Goal: Use online tool/utility: Utilize a website feature to perform a specific function

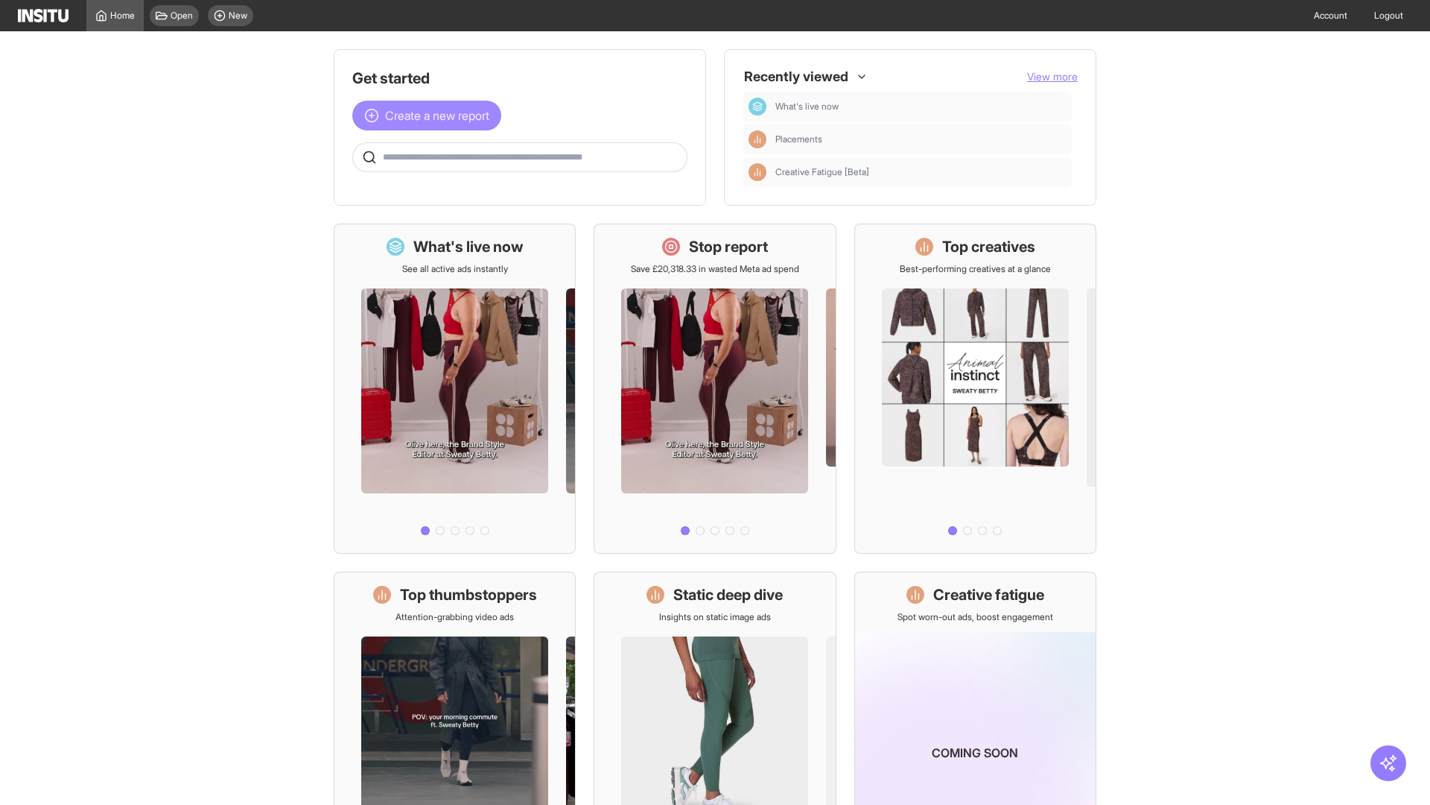
click at [431, 115] on span "Create a new report" at bounding box center [437, 116] width 104 height 18
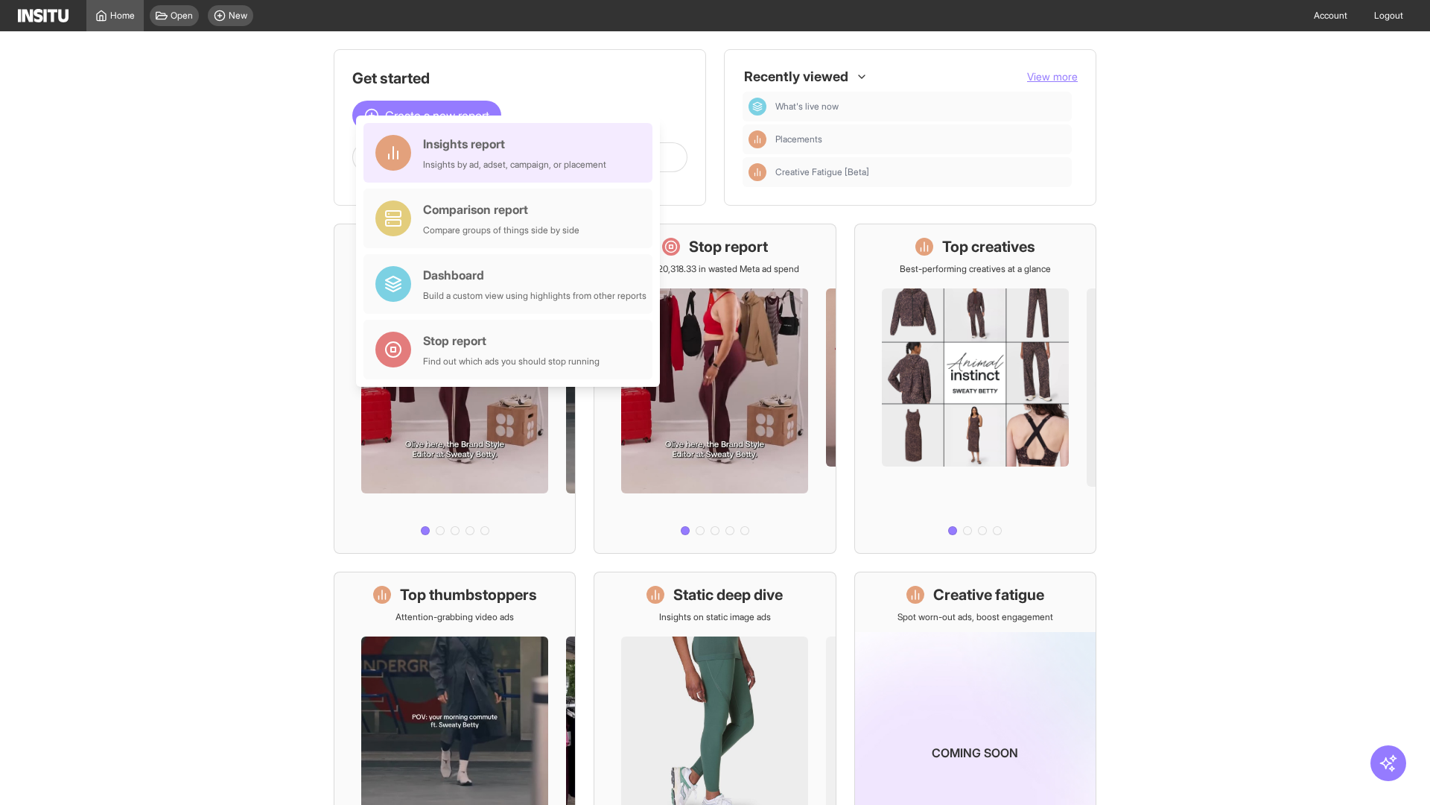
click at [512, 153] on div "Insights report Insights by ad, adset, campaign, or placement" at bounding box center [514, 153] width 183 height 36
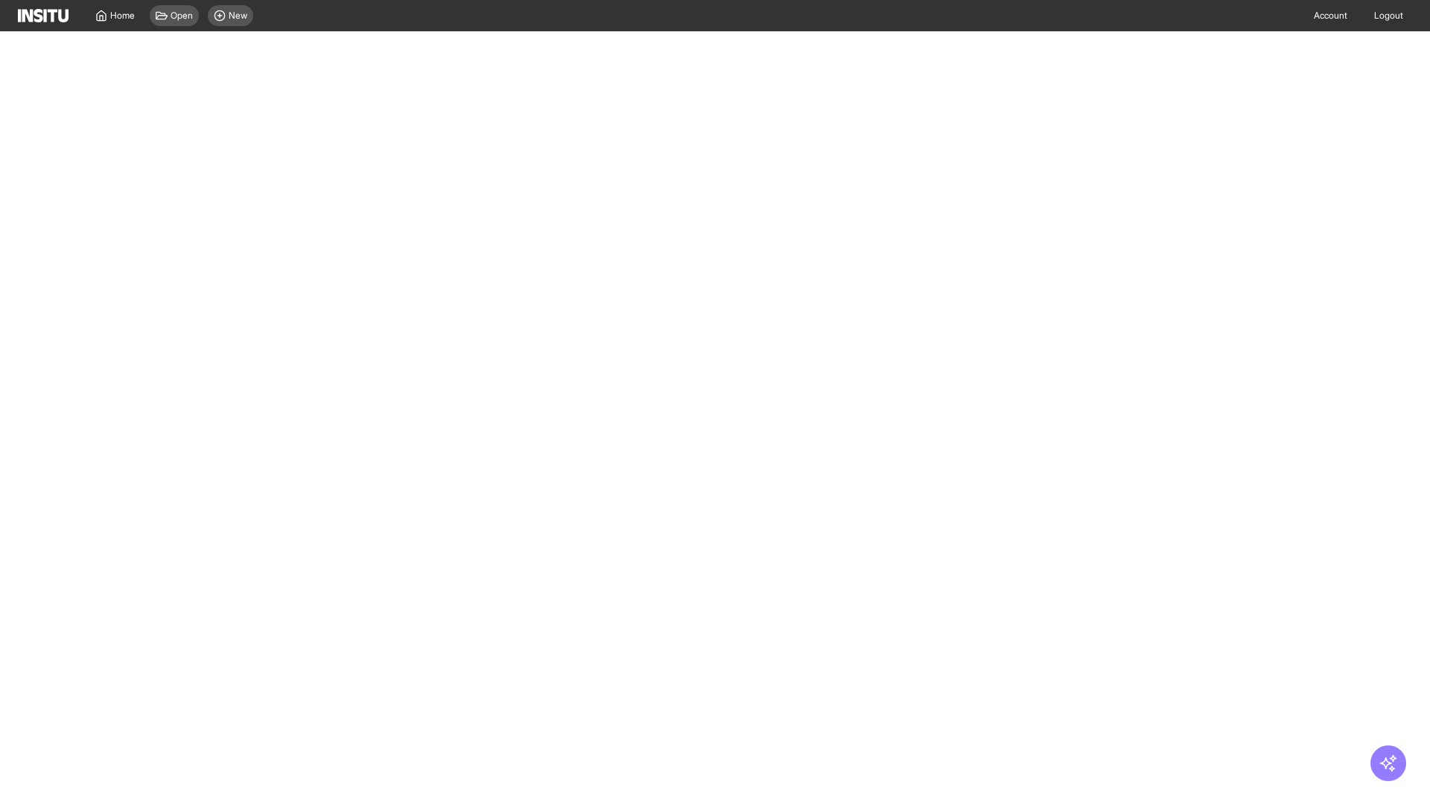
select select "**"
